Goal: Task Accomplishment & Management: Manage account settings

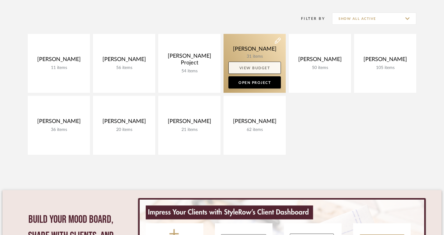
scroll to position [118, 0]
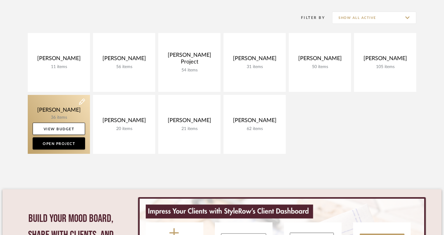
click at [78, 113] on link at bounding box center [59, 124] width 62 height 59
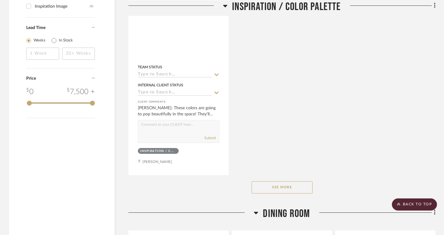
scroll to position [804, 0]
click at [264, 181] on button "See More" at bounding box center [282, 187] width 61 height 12
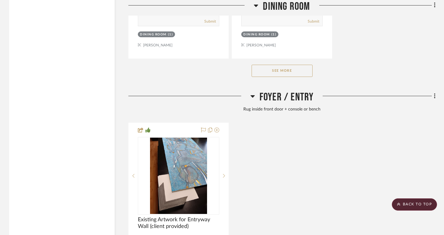
scroll to position [1801, 0]
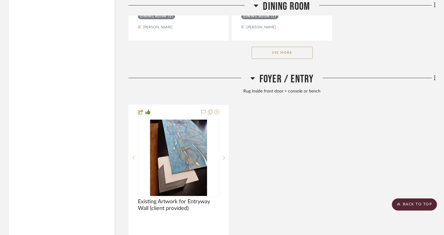
click at [298, 48] on button "See More" at bounding box center [282, 53] width 61 height 12
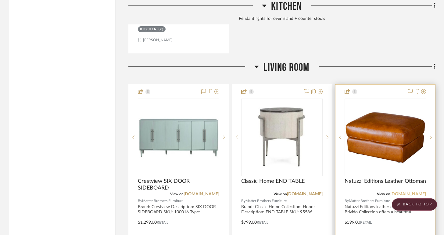
scroll to position [2969, 0]
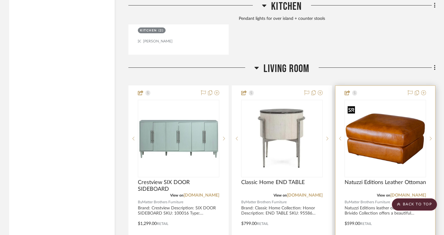
click at [377, 130] on img "0" at bounding box center [385, 139] width 80 height 60
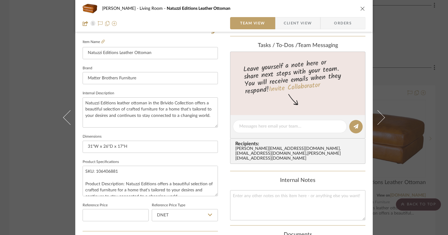
scroll to position [165, 0]
click at [363, 9] on icon "close" at bounding box center [362, 8] width 5 height 5
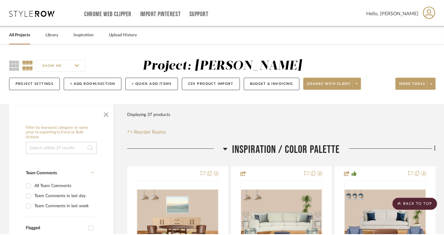
scroll to position [2969, 0]
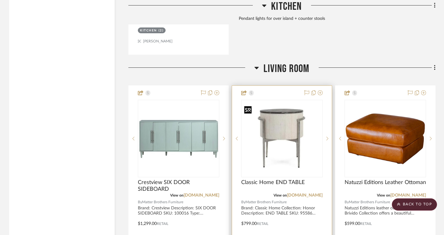
click at [281, 119] on img "0" at bounding box center [282, 139] width 80 height 60
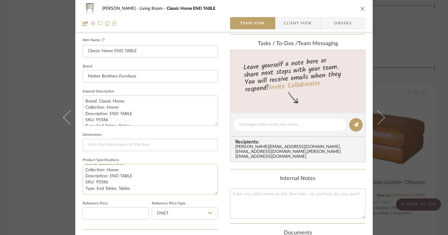
scroll to position [0, 0]
drag, startPoint x: 106, startPoint y: 188, endPoint x: 82, endPoint y: 187, distance: 23.8
click at [83, 187] on textarea "Brand: Classic Home Collection: Honor Description: END TABLE SKU: 95586 Type: E…" at bounding box center [150, 179] width 135 height 30
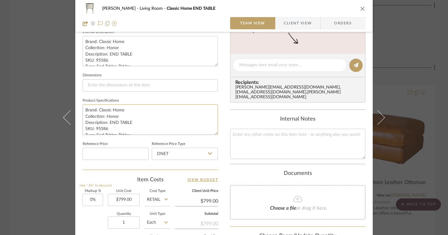
scroll to position [332, 0]
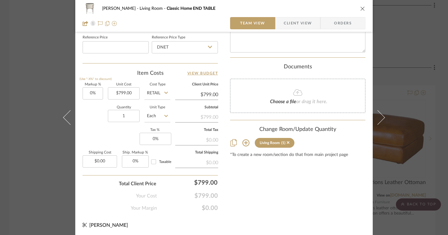
click at [362, 9] on icon "close" at bounding box center [362, 8] width 5 height 5
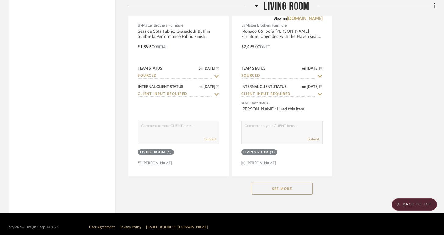
scroll to position [3687, 0]
click at [267, 184] on button "See More" at bounding box center [282, 188] width 61 height 12
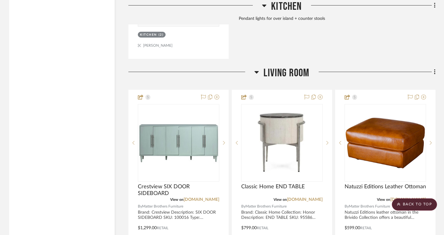
scroll to position [2964, 0]
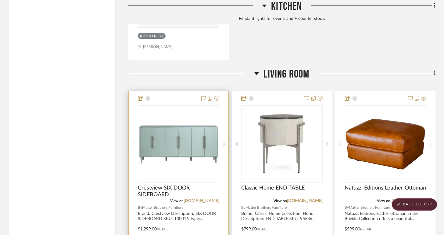
click at [223, 142] on icon at bounding box center [224, 144] width 2 height 4
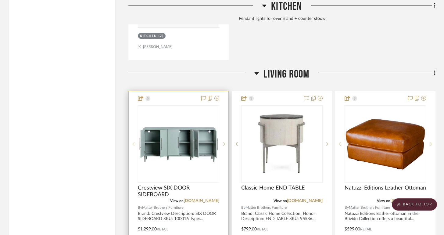
click at [136, 142] on sr-prev-btn at bounding box center [133, 144] width 9 height 4
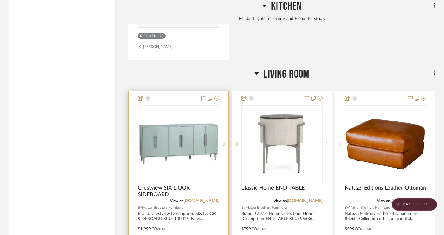
click at [136, 142] on sr-prev-btn at bounding box center [133, 144] width 9 height 4
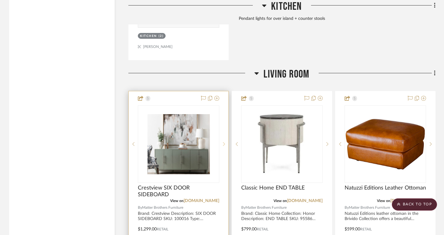
click at [222, 142] on sr-next-btn at bounding box center [223, 144] width 9 height 4
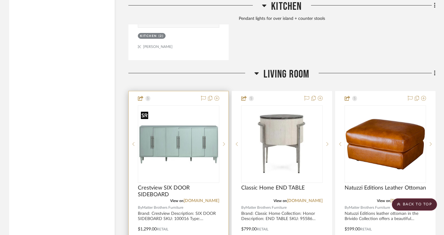
click at [182, 138] on img "0" at bounding box center [178, 144] width 80 height 60
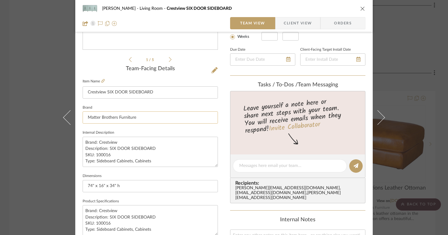
scroll to position [127, 0]
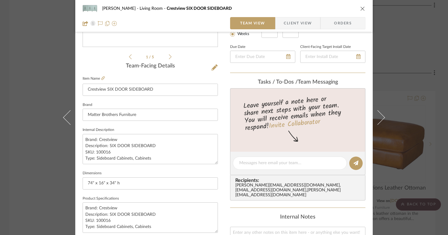
click at [360, 10] on icon "close" at bounding box center [362, 8] width 5 height 5
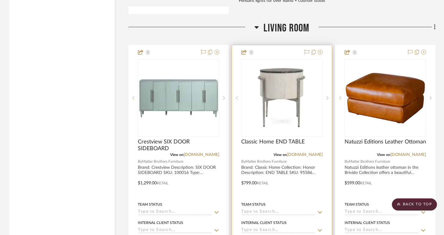
scroll to position [3010, 0]
click at [306, 152] on link "[DOMAIN_NAME]" at bounding box center [305, 154] width 36 height 4
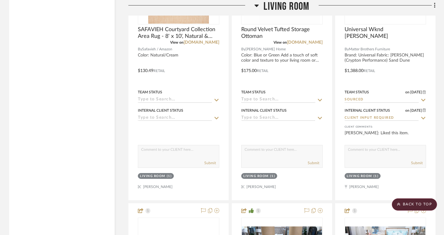
scroll to position [3393, 0]
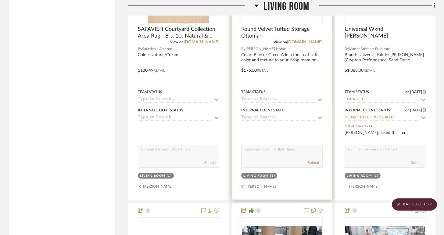
click at [295, 56] on div at bounding box center [282, 66] width 100 height 267
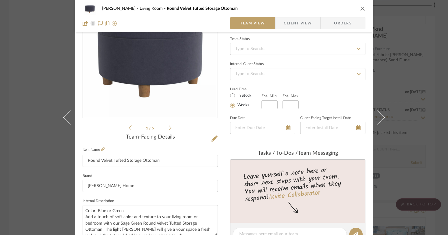
scroll to position [50, 0]
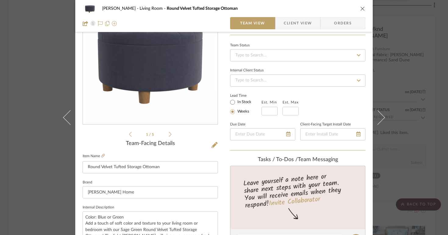
click at [362, 6] on icon "close" at bounding box center [362, 8] width 5 height 5
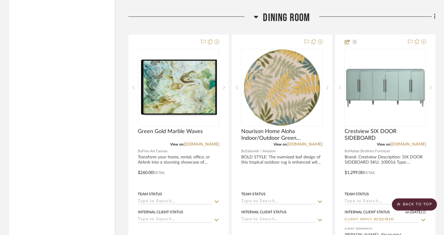
scroll to position [1001, 0]
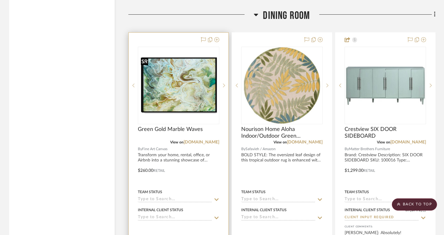
click at [191, 96] on div at bounding box center [178, 85] width 81 height 77
click at [195, 94] on img "0" at bounding box center [178, 86] width 80 height 58
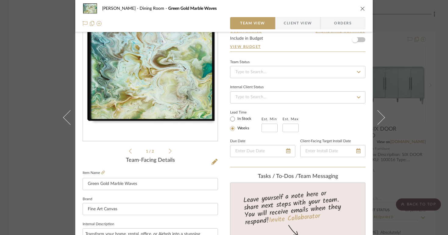
scroll to position [0, 0]
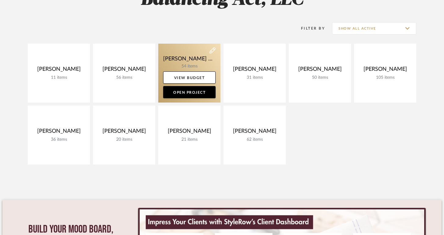
scroll to position [110, 0]
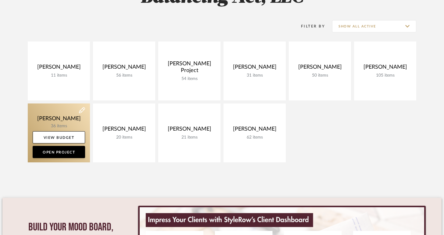
click at [77, 121] on link at bounding box center [59, 132] width 62 height 59
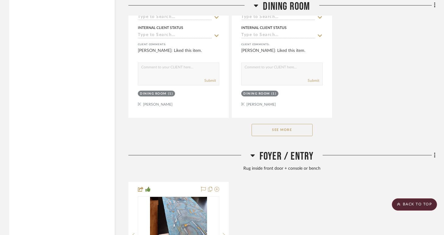
scroll to position [1696, 0]
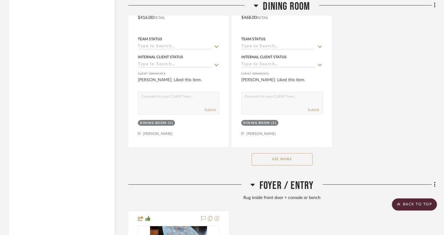
click at [269, 156] on button "See More" at bounding box center [282, 159] width 61 height 12
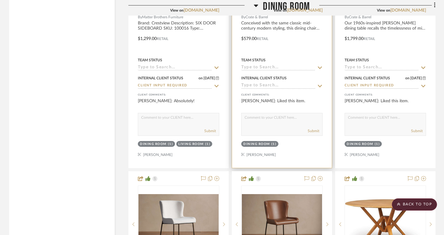
scroll to position [1403, 0]
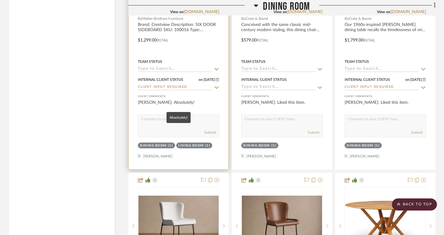
click at [189, 99] on div "[PERSON_NAME]: Absolutely!" at bounding box center [178, 105] width 81 height 12
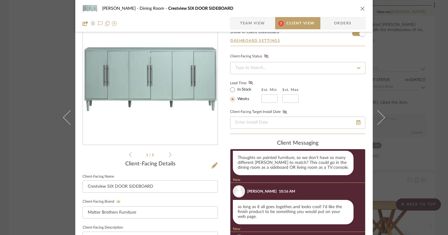
scroll to position [0, 0]
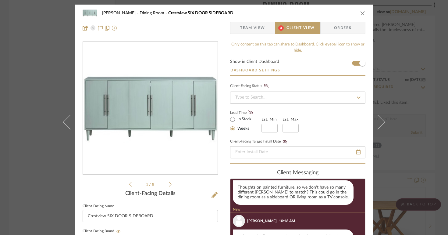
click at [361, 17] on div "Lois Londe Dining Room Crestview SIX DOOR SIDEBOARD" at bounding box center [224, 13] width 283 height 12
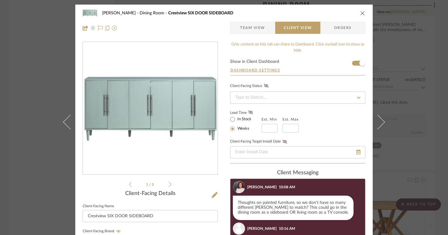
click at [361, 15] on icon "close" at bounding box center [362, 13] width 5 height 5
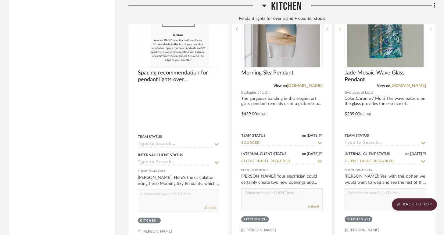
scroll to position [2780, 0]
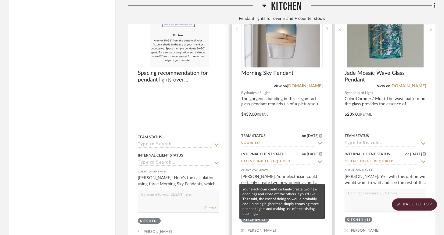
click at [279, 174] on div "[PERSON_NAME]: Your electrician could certainly create two new openings and clo…" at bounding box center [281, 179] width 81 height 12
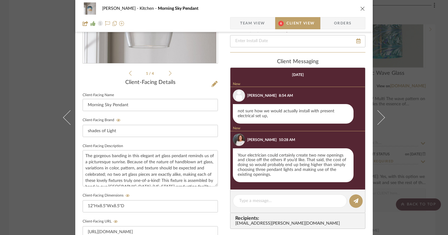
scroll to position [112, 0]
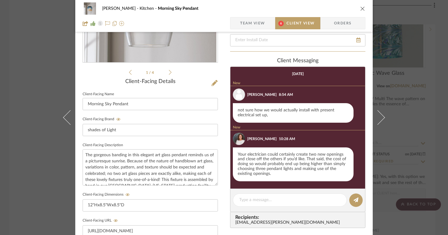
click at [362, 8] on icon "close" at bounding box center [362, 8] width 5 height 5
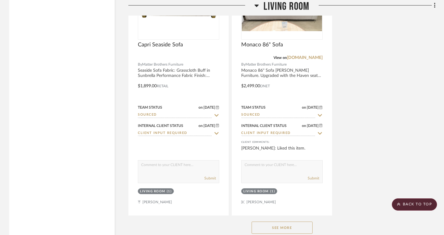
scroll to position [3958, 0]
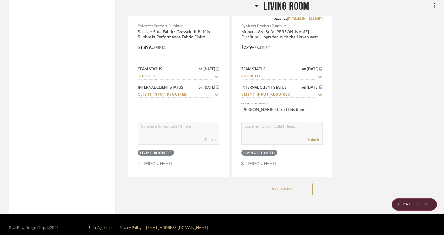
click at [258, 183] on button "See More" at bounding box center [282, 189] width 61 height 12
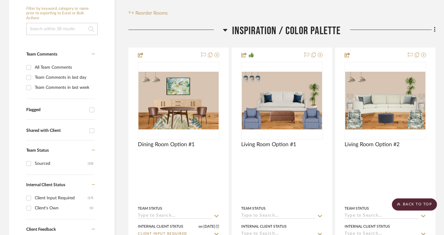
scroll to position [120, 0]
